Goal: Information Seeking & Learning: Learn about a topic

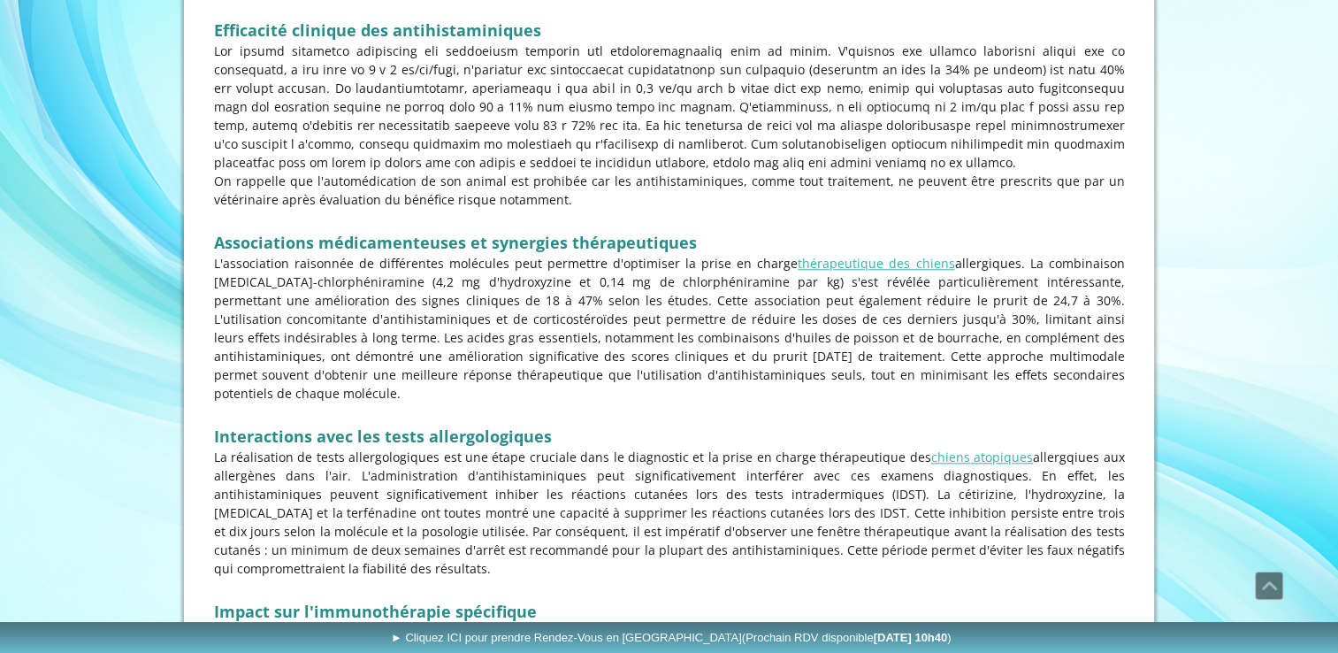
scroll to position [1791, 0]
click at [630, 201] on p "On rappelle que l'automédication de son animal est prohibée car les antihistami…" at bounding box center [669, 189] width 911 height 37
copy div "On rappelle que l'automédication de son animal est prohibée car les antihistami…"
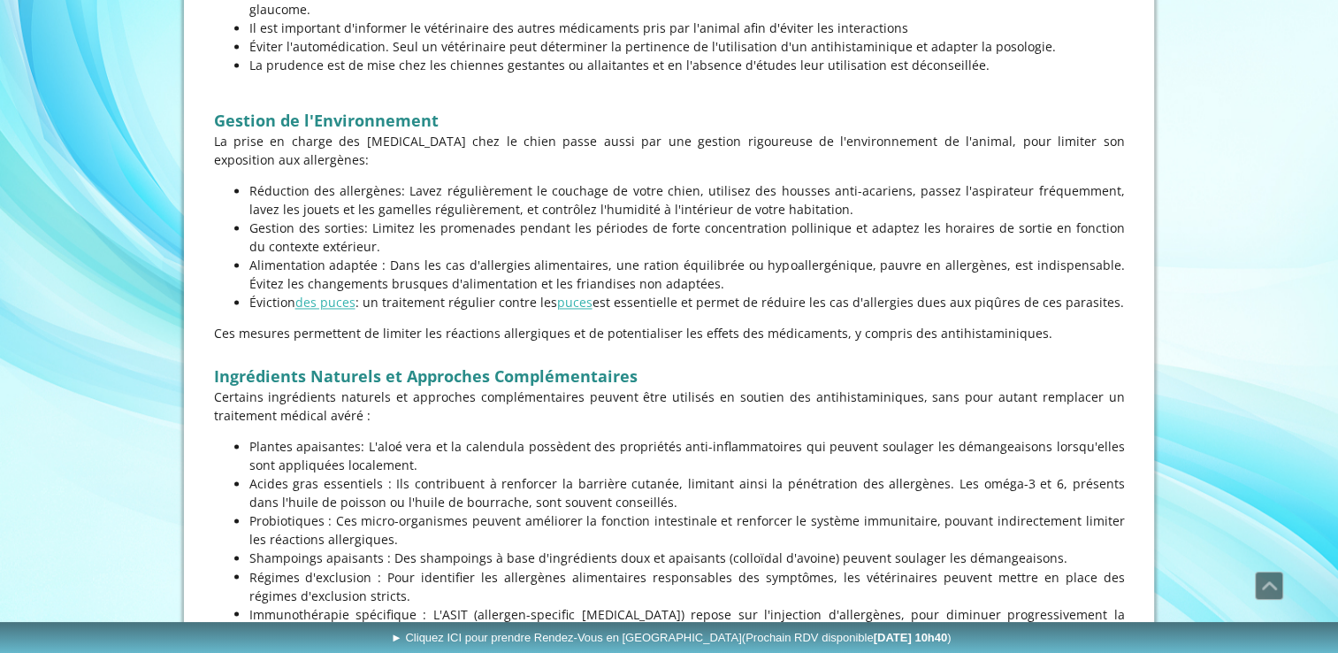
scroll to position [2785, 0]
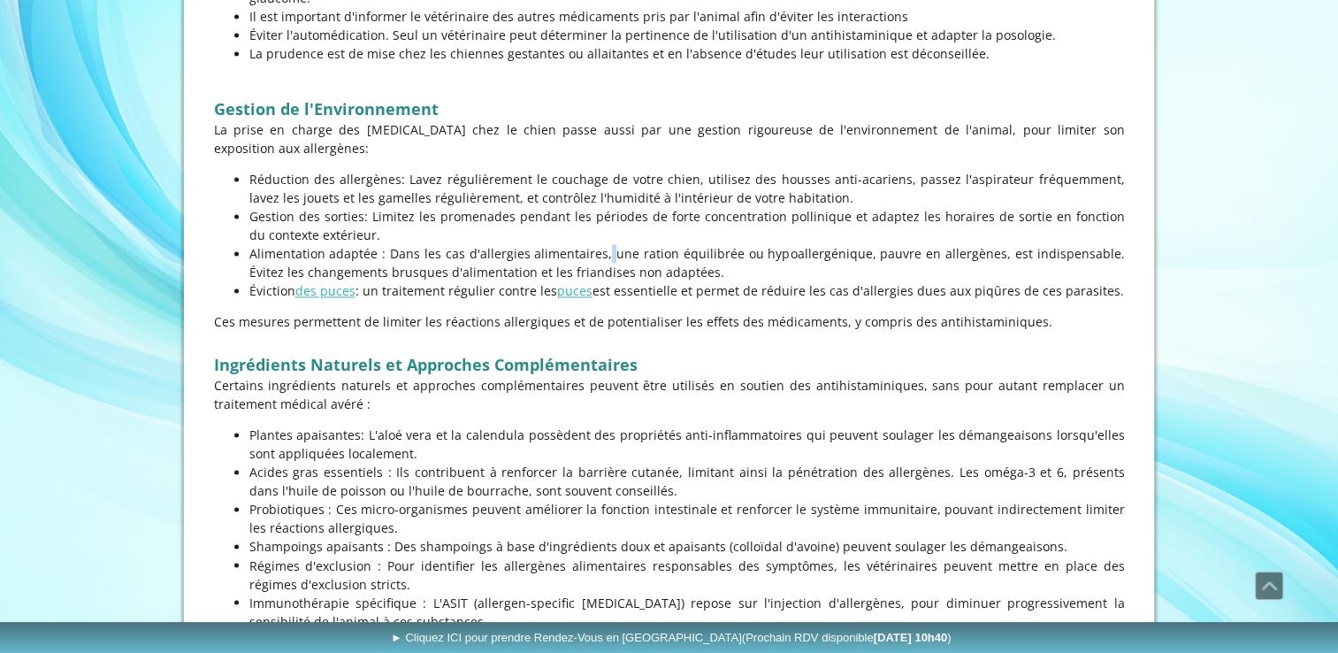
drag, startPoint x: 530, startPoint y: 293, endPoint x: 527, endPoint y: 175, distance: 117.7
click at [527, 244] on p "Alimentation adaptée : Dans les cas d'allergies alimentaires, une ration équili…" at bounding box center [687, 262] width 876 height 37
click at [756, 376] on p "Certains ingrédients naturels et approches complémentaires peuvent être utilisé…" at bounding box center [669, 394] width 911 height 37
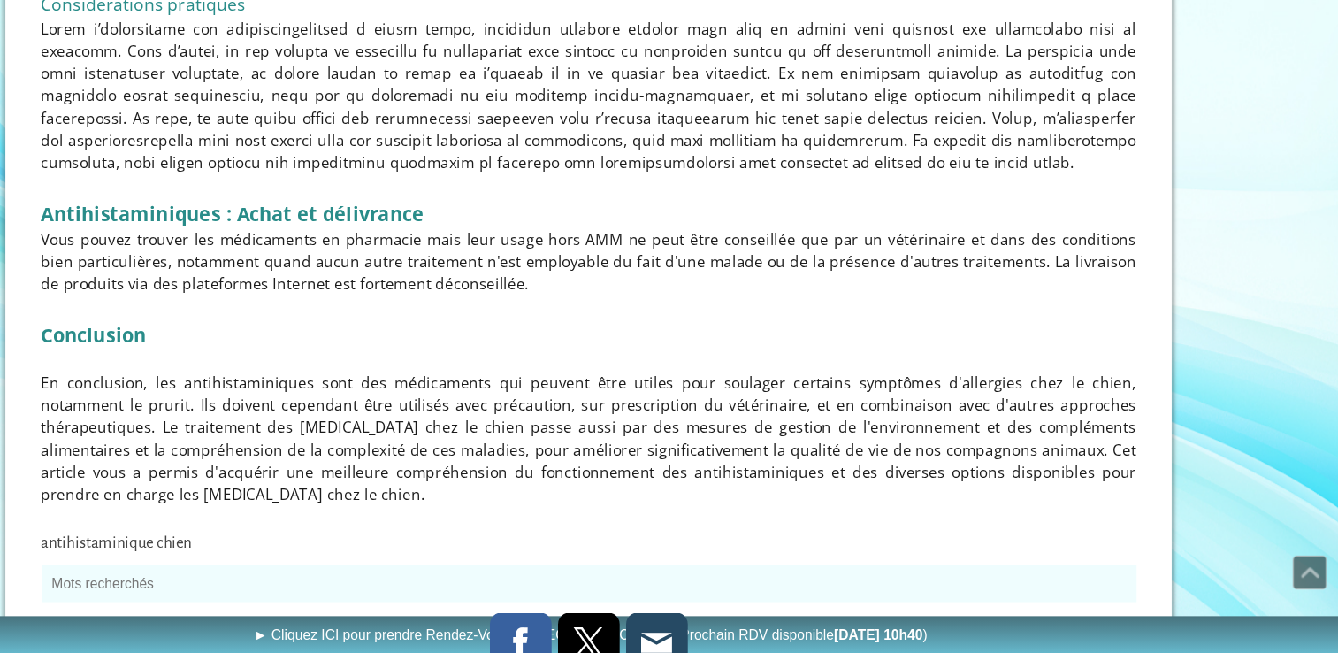
scroll to position [3987, 0]
